Goal: Task Accomplishment & Management: Use online tool/utility

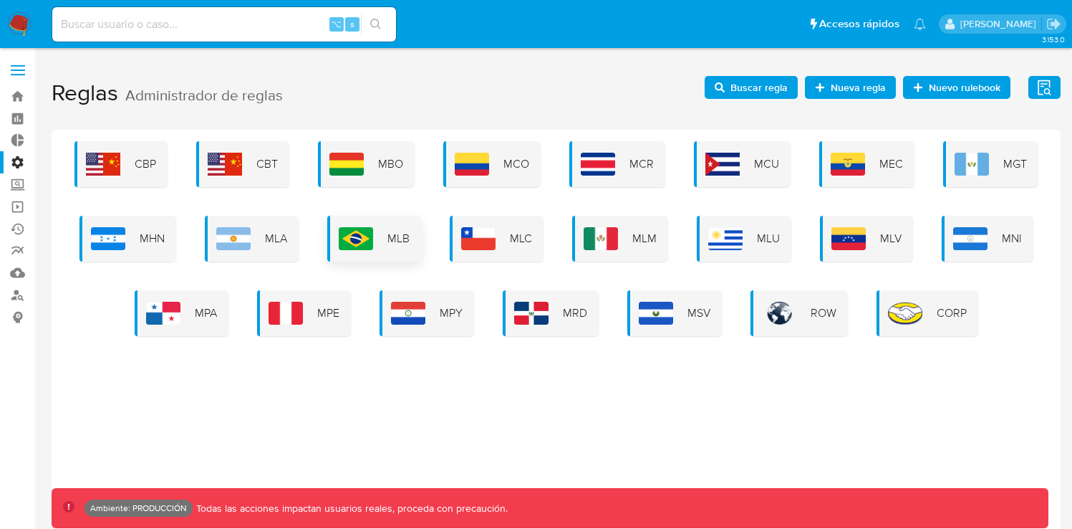
click at [404, 245] on span "MLB" at bounding box center [398, 239] width 22 height 16
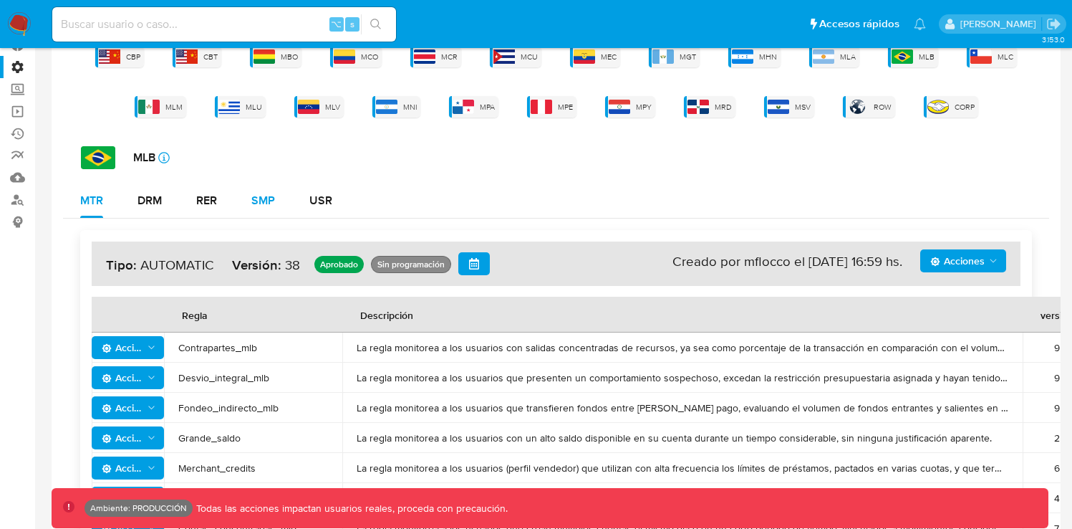
click at [281, 204] on button "SMP" at bounding box center [263, 200] width 58 height 34
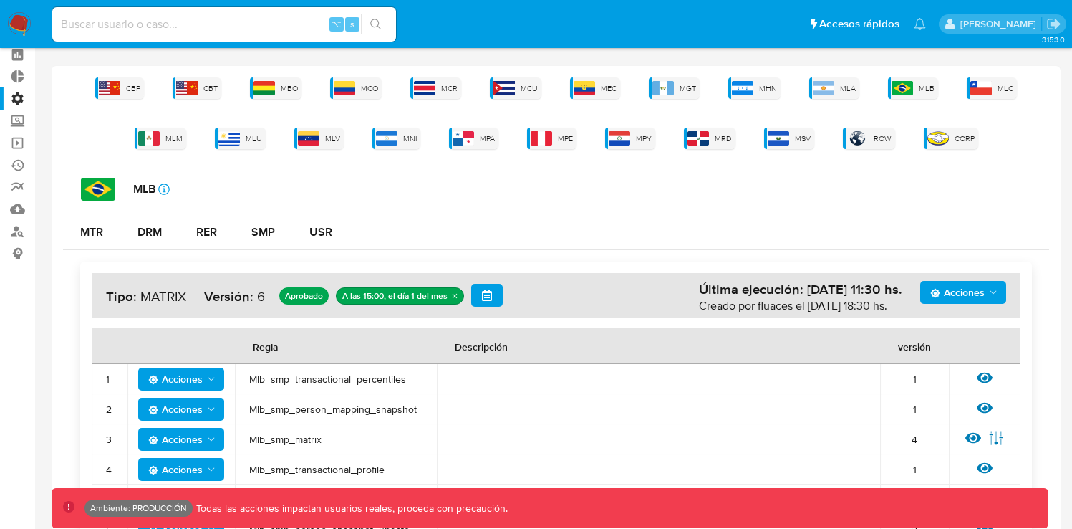
scroll to position [122, 0]
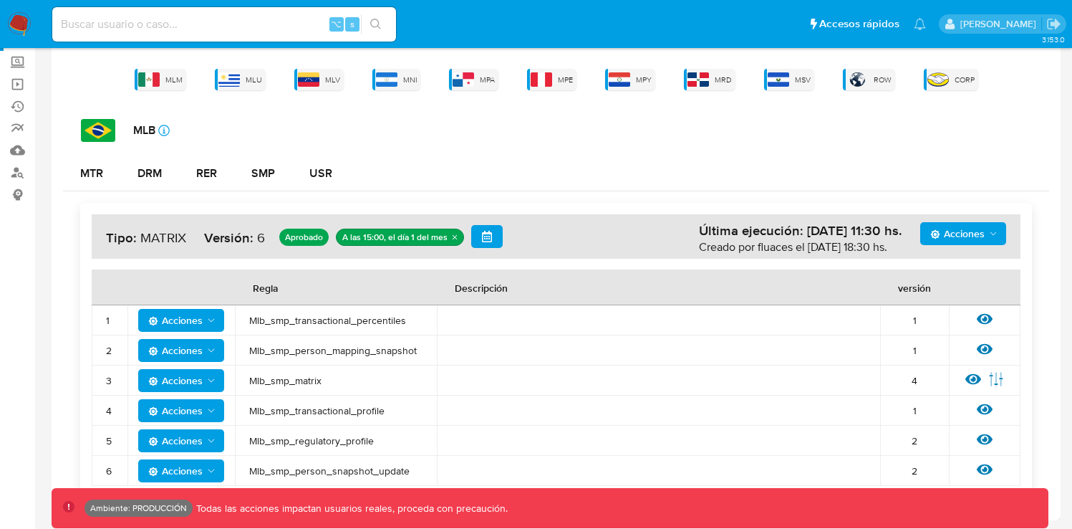
drag, startPoint x: 406, startPoint y: 320, endPoint x: 248, endPoint y: 319, distance: 158.3
click at [248, 319] on td "Mlb_smp_transactional_percentiles" at bounding box center [336, 320] width 202 height 30
click at [162, 171] on div "DRM" at bounding box center [150, 173] width 24 height 11
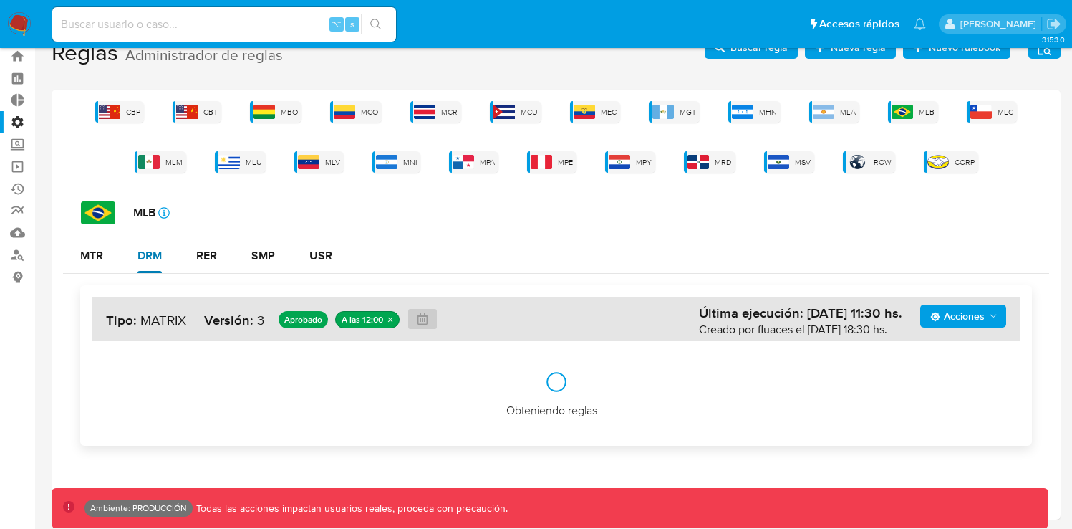
scroll to position [39, 0]
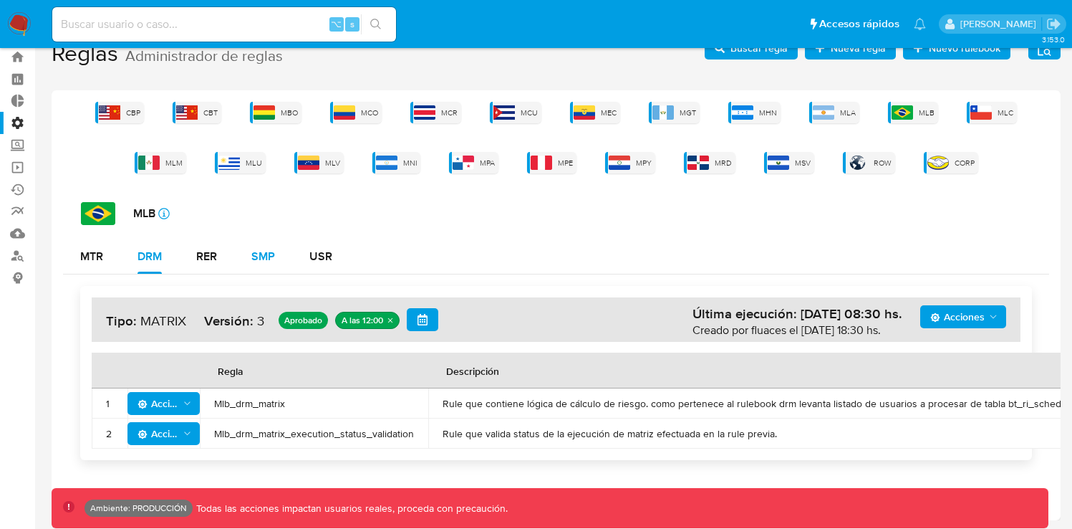
click at [261, 258] on div "SMP" at bounding box center [263, 256] width 24 height 11
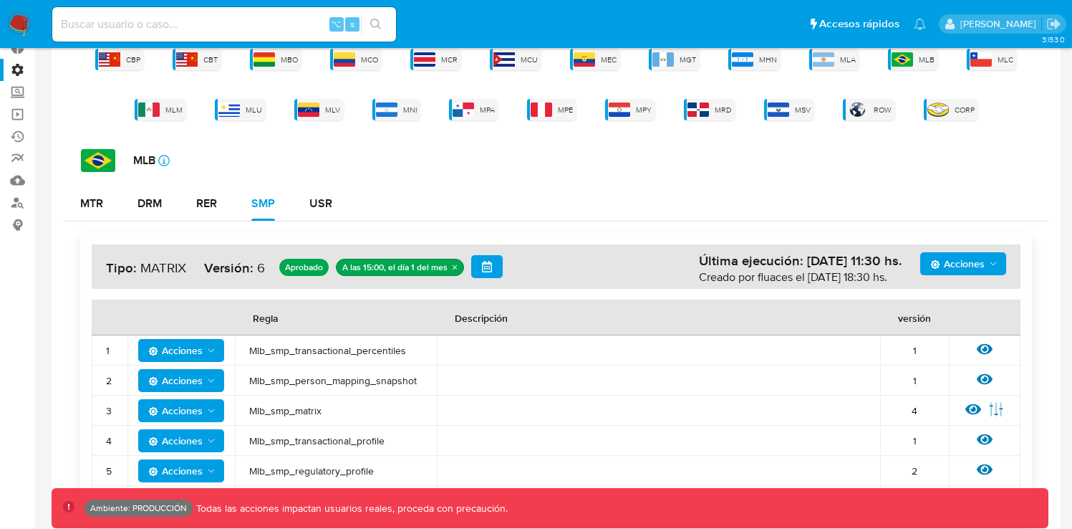
scroll to position [122, 0]
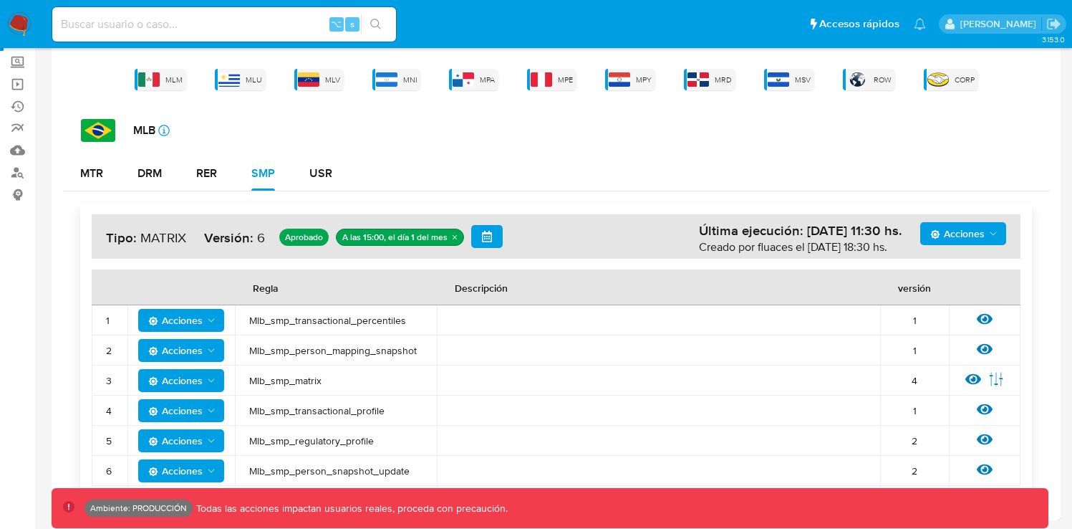
type button "3"
click at [225, 168] on button "RER" at bounding box center [206, 173] width 55 height 34
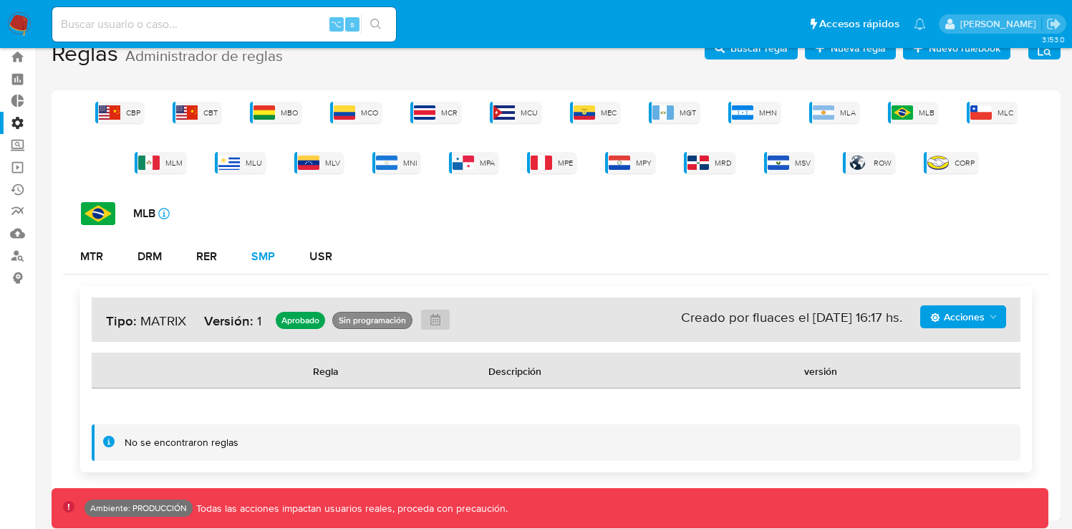
click at [272, 261] on div "SMP" at bounding box center [263, 256] width 24 height 11
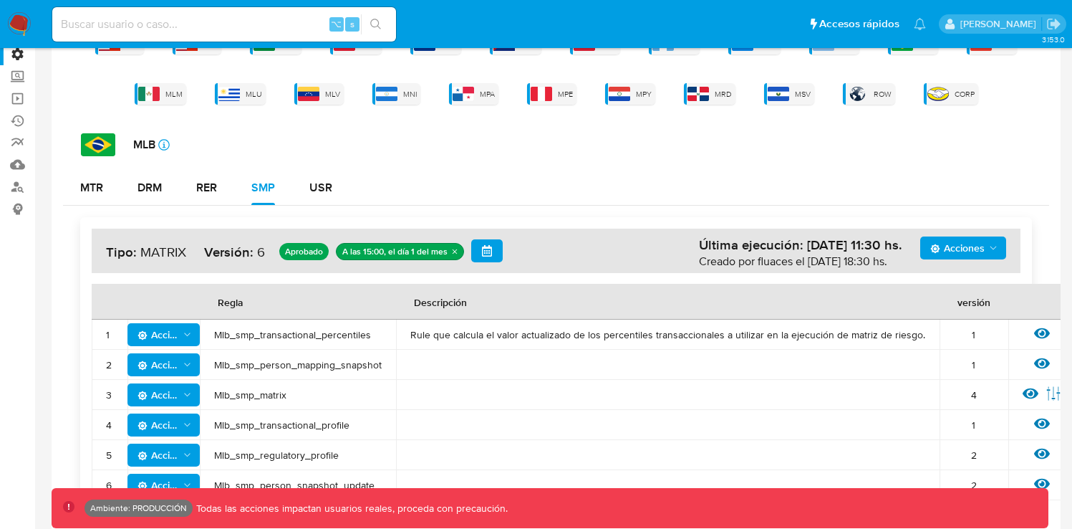
scroll to position [122, 0]
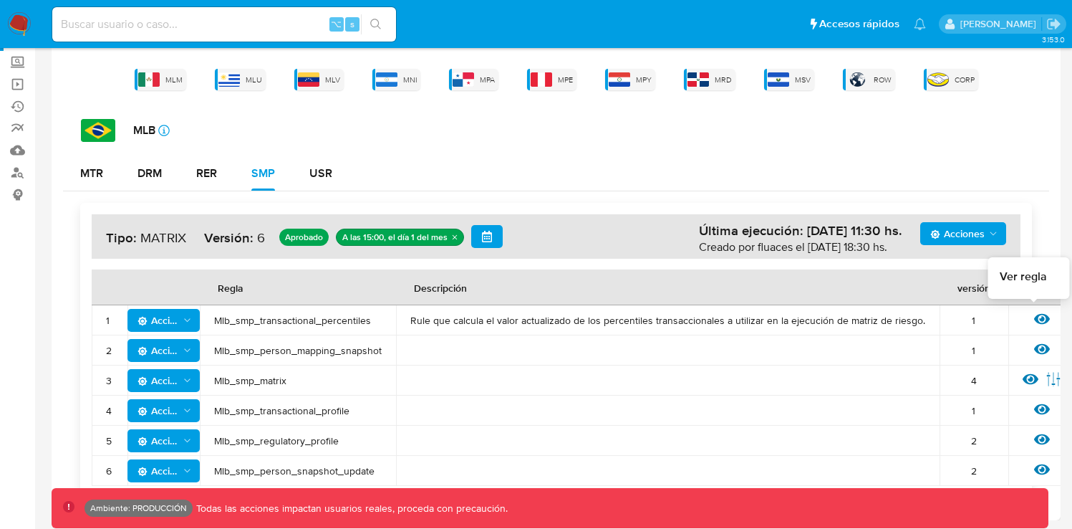
click at [1034, 319] on icon at bounding box center [1042, 319] width 16 height 16
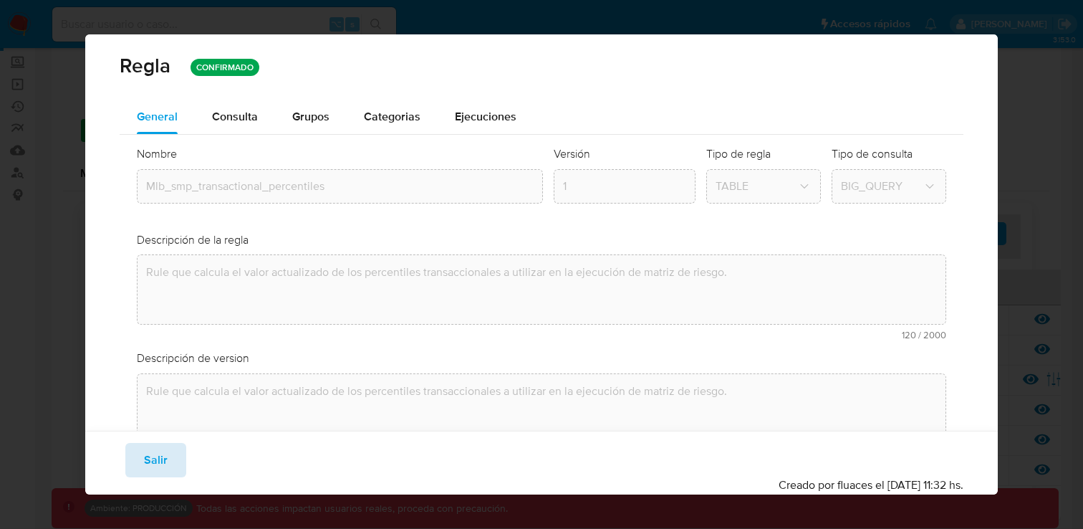
click at [150, 461] on span "Salir" at bounding box center [156, 460] width 24 height 32
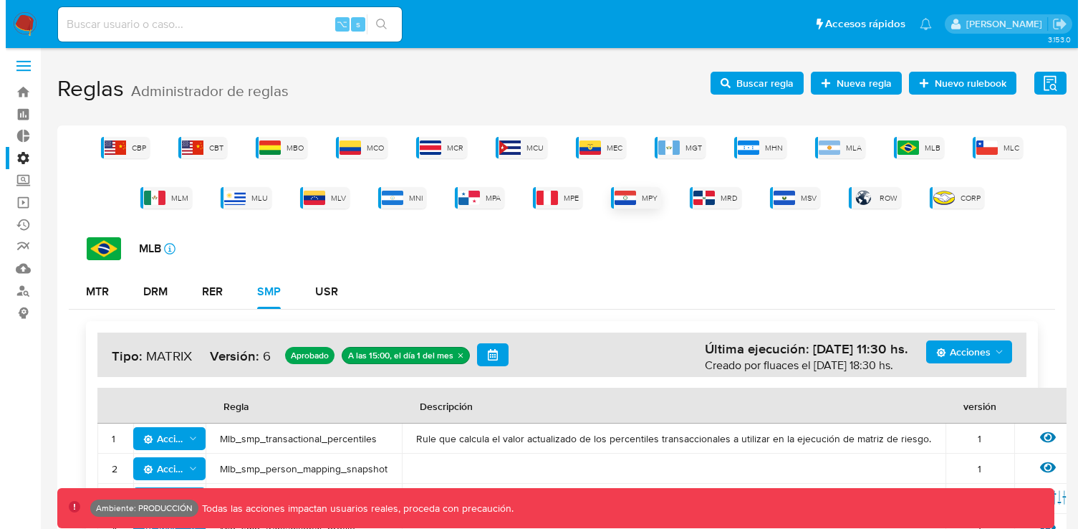
scroll to position [0, 0]
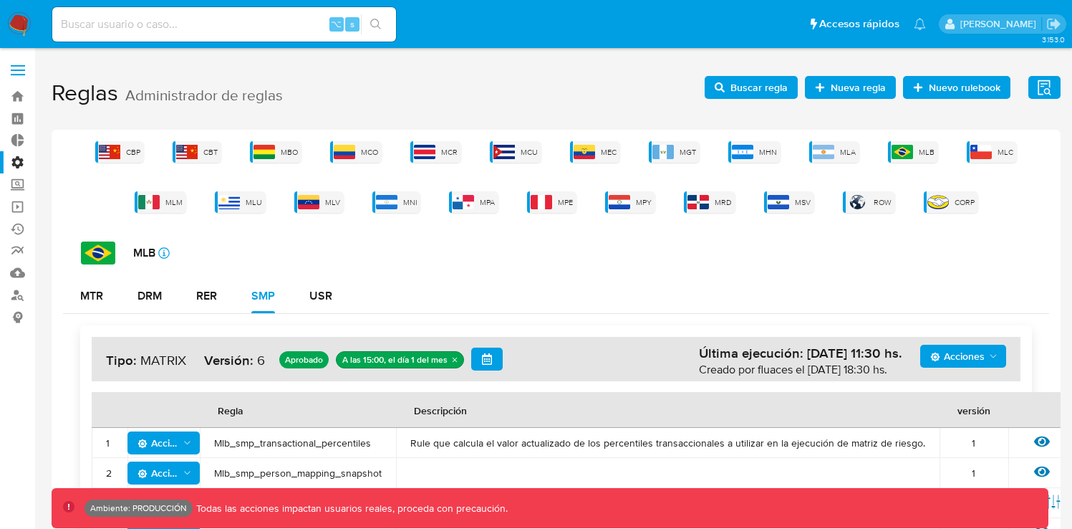
drag, startPoint x: 369, startPoint y: 443, endPoint x: 215, endPoint y: 445, distance: 154.0
click at [215, 445] on span "Mlb_smp_transactional_percentiles" at bounding box center [298, 442] width 168 height 13
click at [759, 90] on span "Buscar regla" at bounding box center [759, 87] width 57 height 23
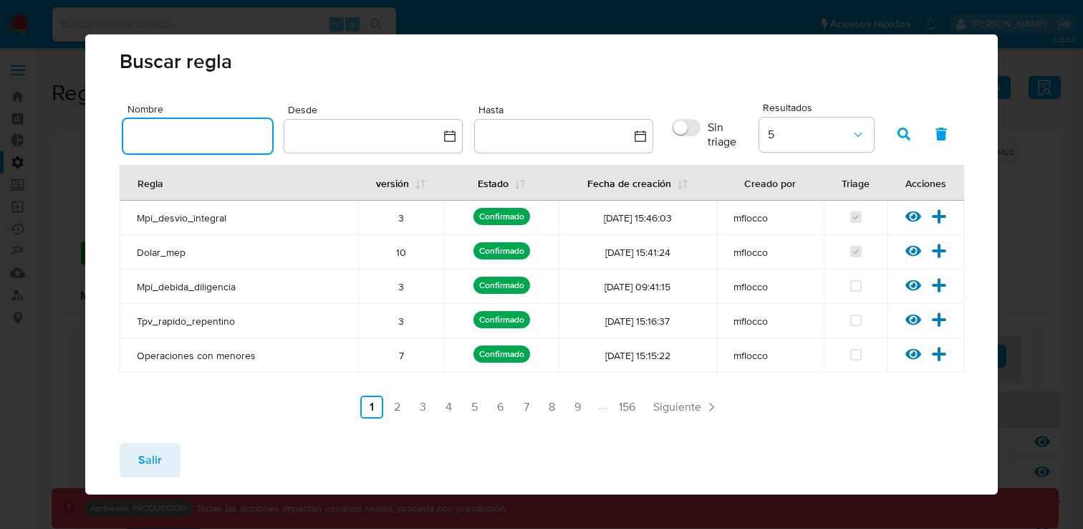
click at [216, 133] on input "text" at bounding box center [197, 136] width 149 height 19
click at [897, 133] on icon "button" at bounding box center [903, 133] width 13 height 13
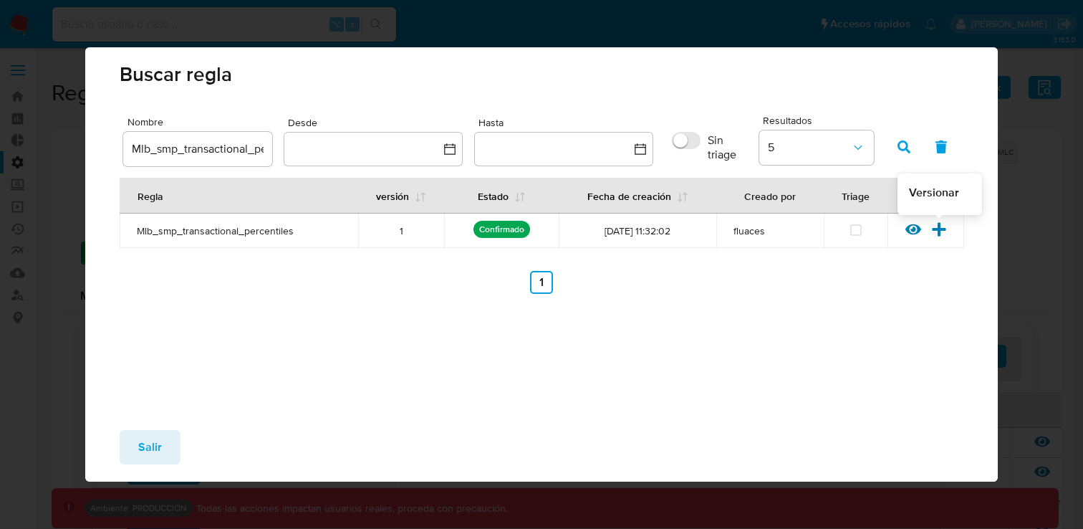
click at [936, 229] on icon at bounding box center [939, 229] width 14 height 14
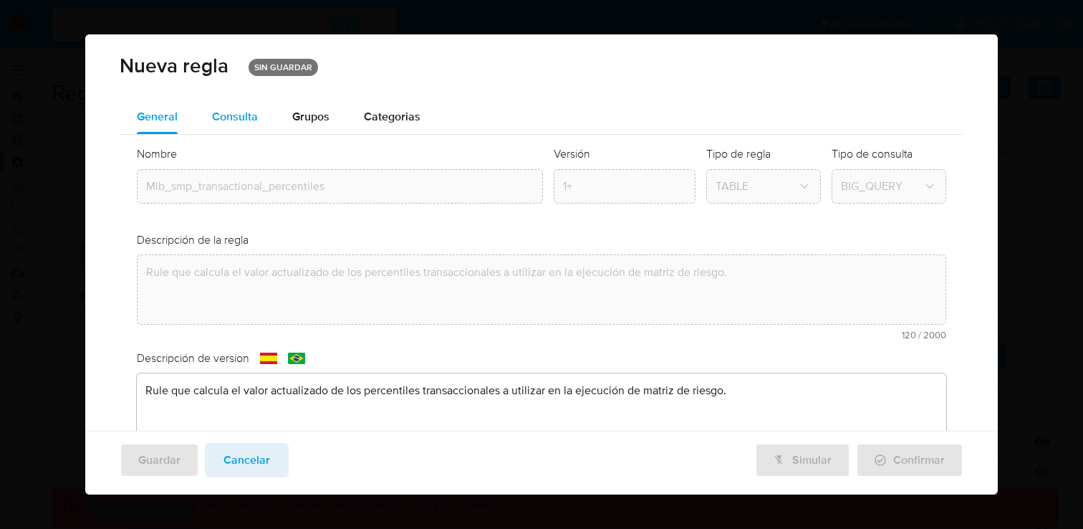
click at [241, 124] on span "Consulta" at bounding box center [235, 116] width 46 height 16
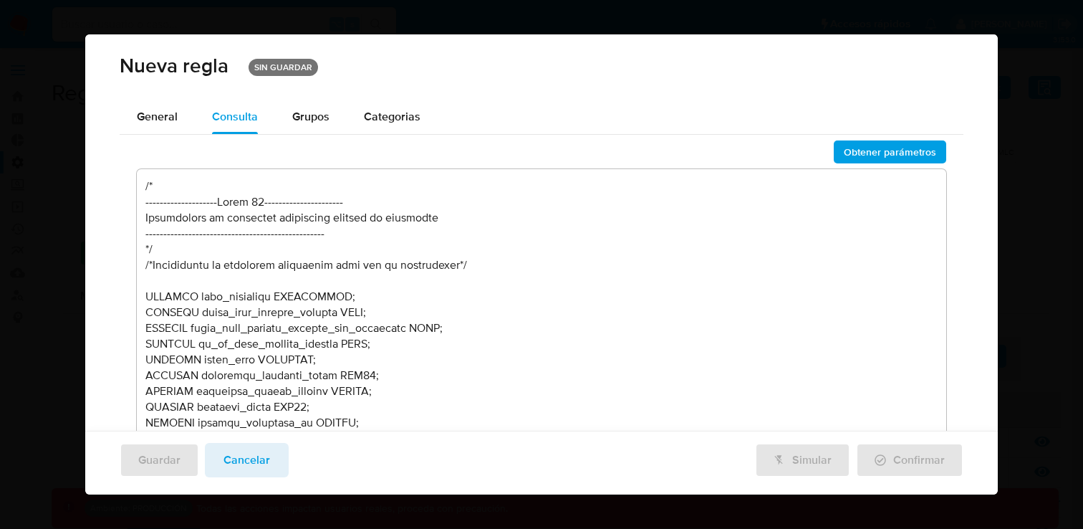
click at [822, 150] on div "Obtener parámetros" at bounding box center [542, 314] width 844 height 352
click at [834, 150] on button "Obtener parámetros" at bounding box center [890, 151] width 112 height 23
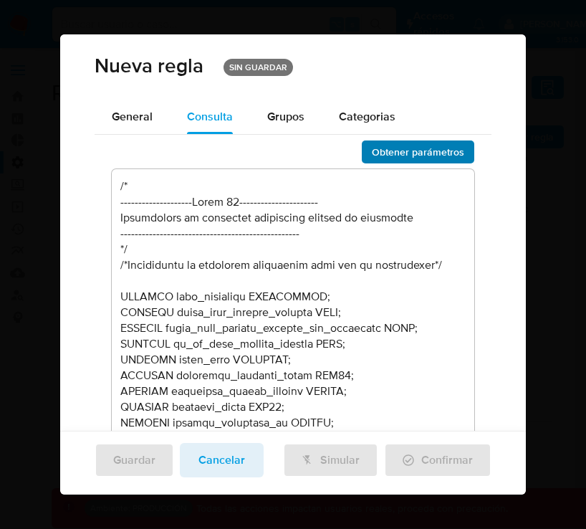
click at [381, 156] on span "Obtener parámetros" at bounding box center [418, 152] width 92 height 20
click at [233, 455] on span "Cancelar" at bounding box center [221, 460] width 47 height 32
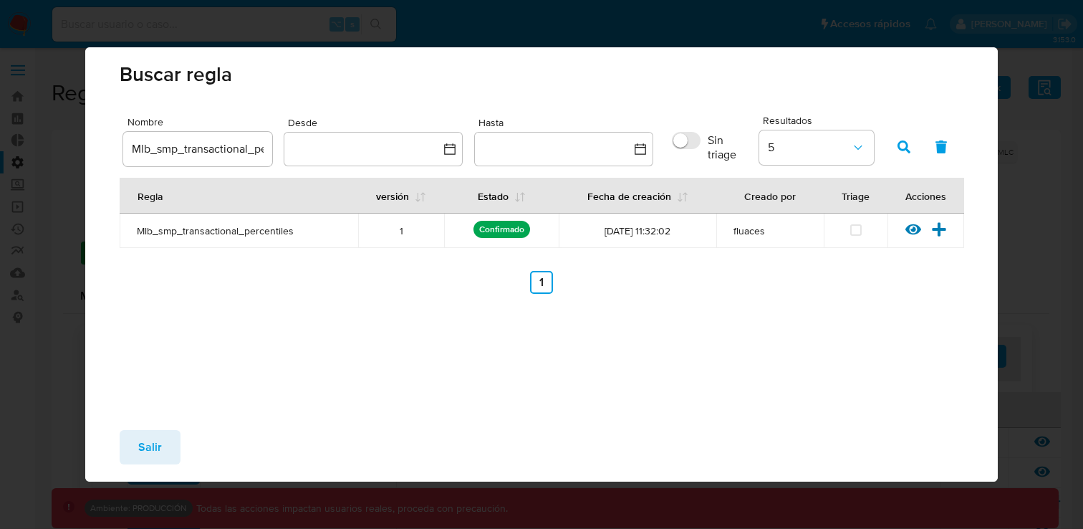
click at [241, 146] on input "Mlb_smp_transactional_percentiles" at bounding box center [197, 149] width 149 height 19
paste input "Rule que agrega en la tabla bt_ri_matrix_identity_usr_users el listado de usuar…"
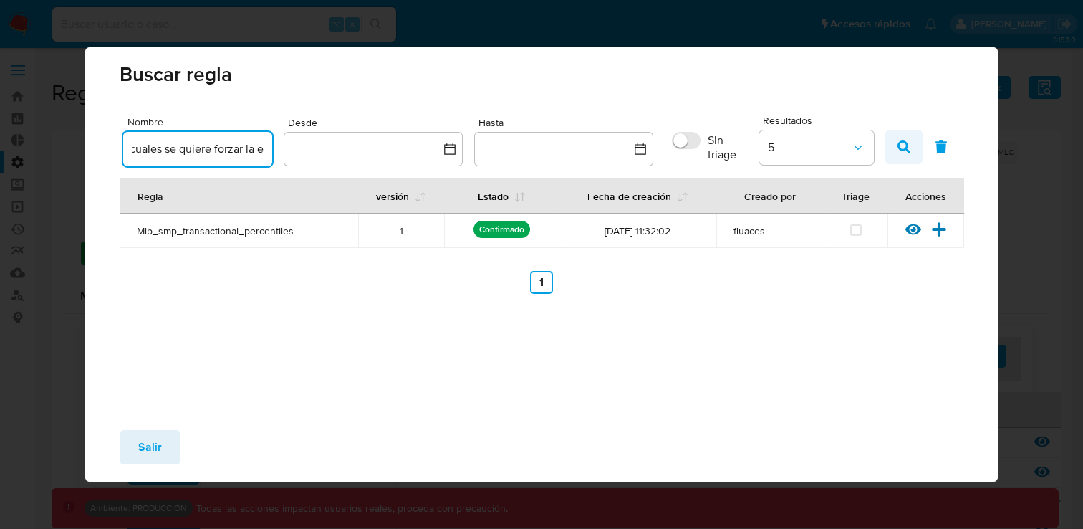
type input "Rule que agrega en la tabla bt_ri_matrix_identity_usr_users el listado de usuar…"
click at [897, 149] on icon "button" at bounding box center [903, 146] width 13 height 13
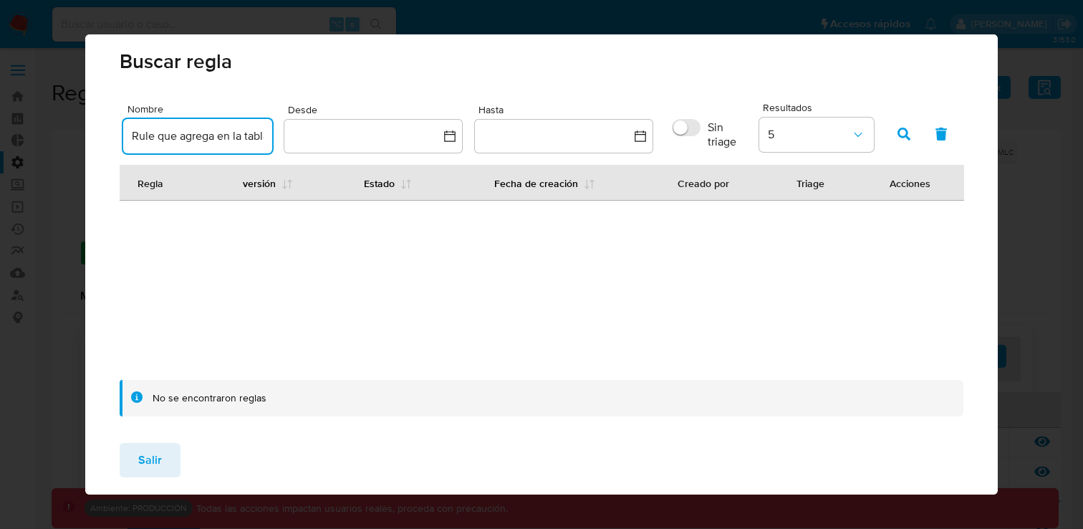
click at [229, 139] on input "Rule que agrega en la tabla bt_ri_matrix_identity_usr_users el listado de usuar…" at bounding box center [197, 136] width 149 height 19
type input "Mlb_usr_matrix_user_list_etl"
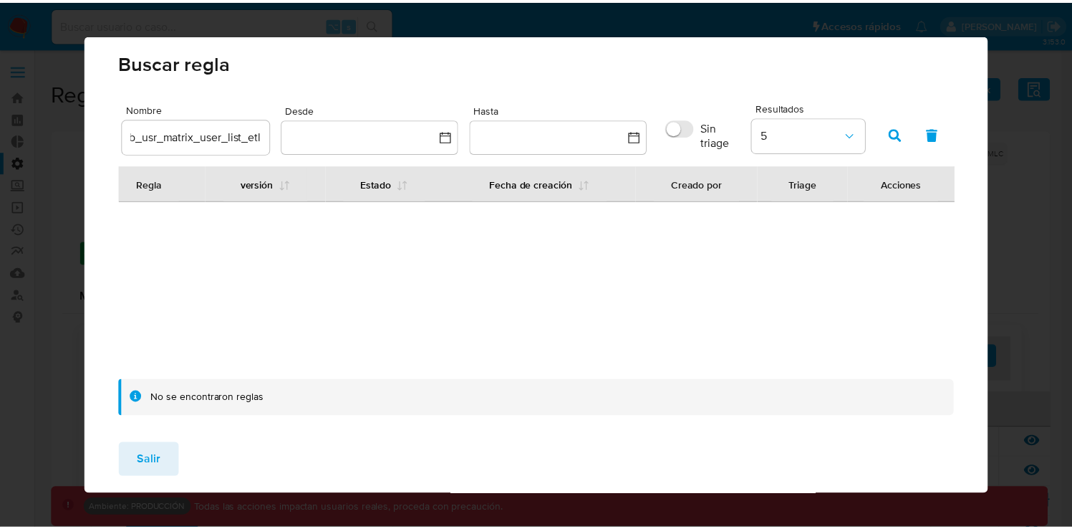
scroll to position [0, 0]
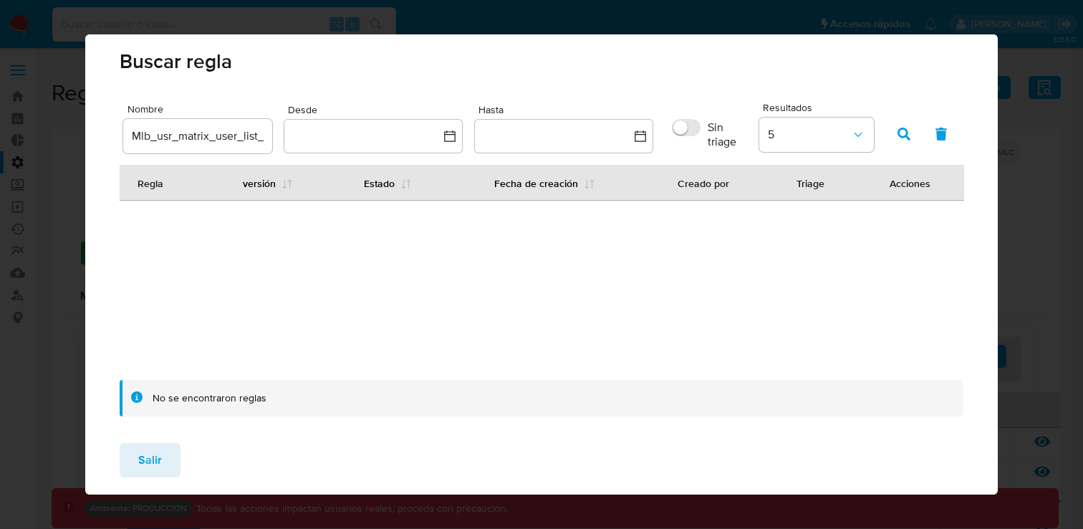
click at [897, 134] on icon "button" at bounding box center [903, 133] width 13 height 13
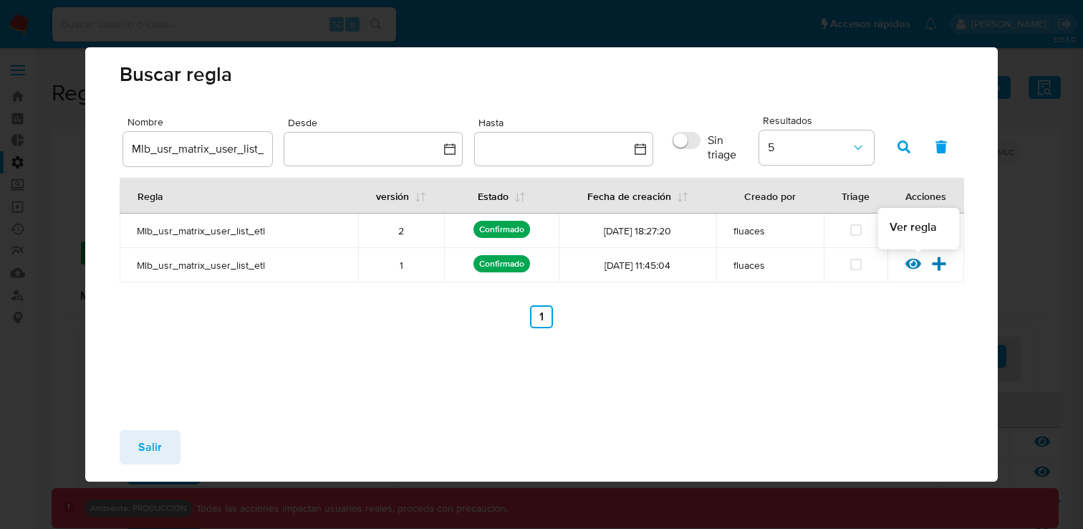
click at [912, 264] on icon at bounding box center [913, 264] width 16 height 11
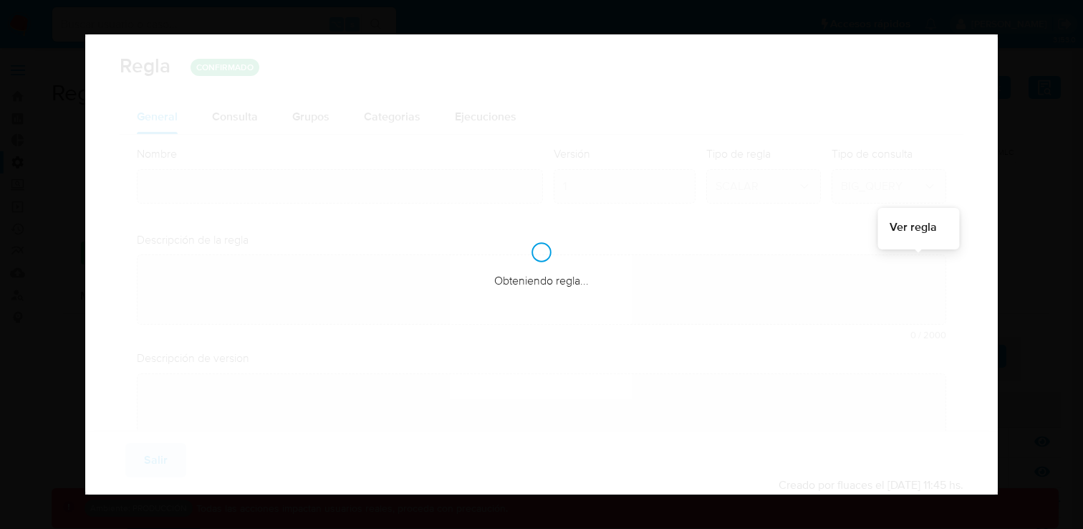
type input "Mlb_usr_matrix_user_list_etl"
type textarea "Rule que agrega en la tabla bt_ri_matrix_identity_usr_users el listado de usuar…"
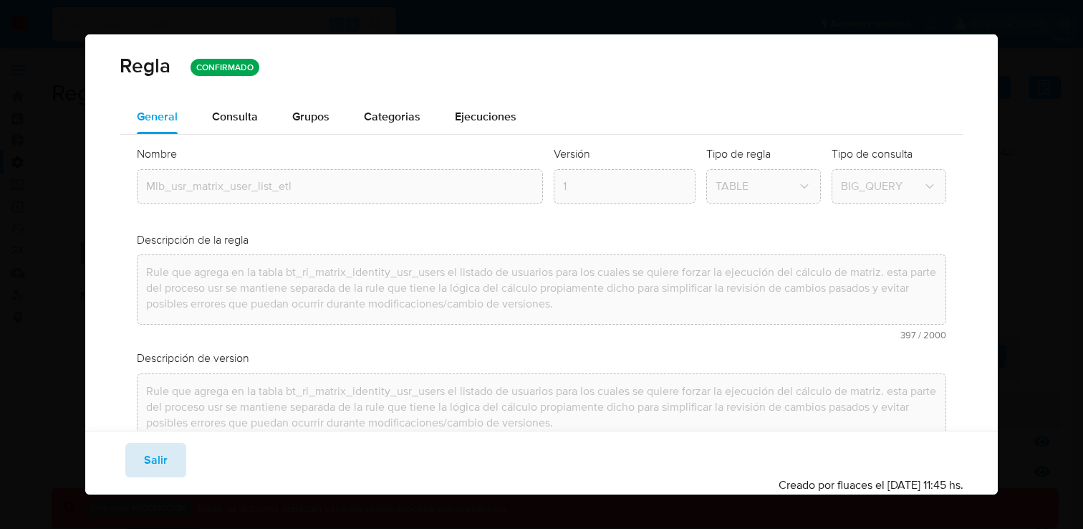
click at [164, 461] on span "Salir" at bounding box center [156, 460] width 24 height 32
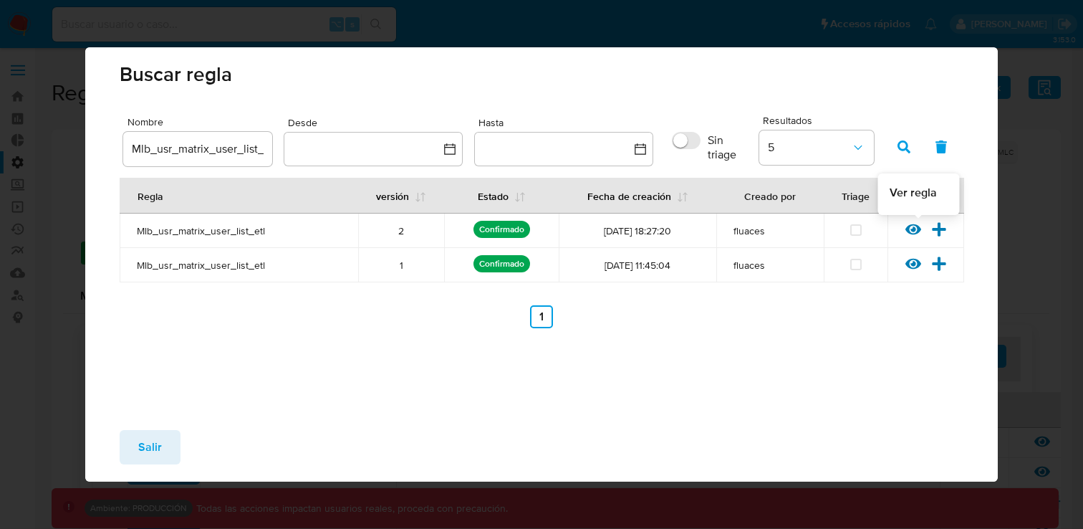
click at [910, 228] on icon at bounding box center [913, 229] width 16 height 16
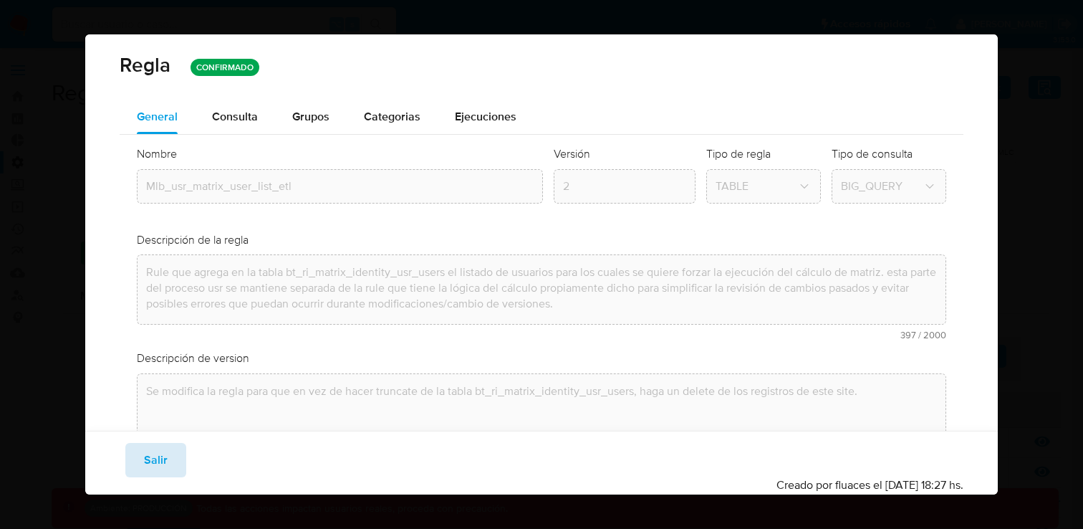
click at [161, 456] on span "Salir" at bounding box center [156, 460] width 24 height 32
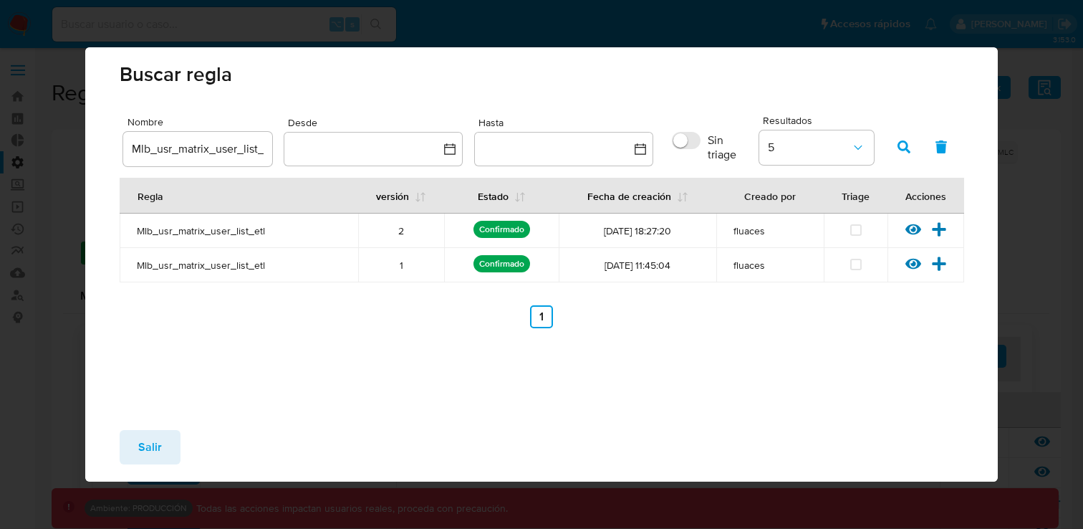
click at [155, 438] on span "Salir" at bounding box center [150, 447] width 24 height 32
